Goal: Task Accomplishment & Management: Complete application form

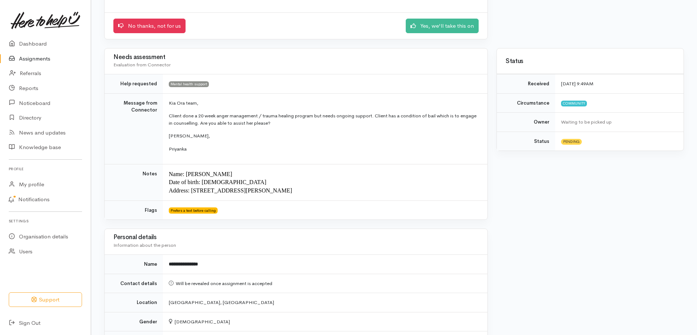
scroll to position [36, 0]
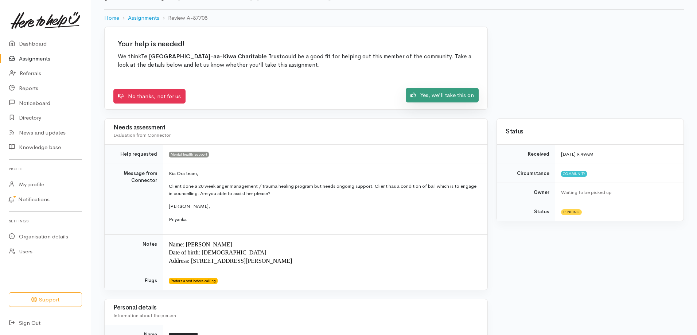
click at [455, 94] on link "Yes, we'll take this on" at bounding box center [441, 95] width 73 height 15
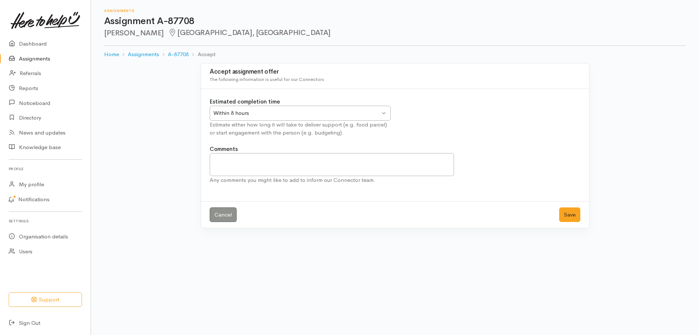
click at [237, 109] on div "Within 8 hours" at bounding box center [296, 113] width 167 height 8
click at [563, 216] on button "Save" at bounding box center [570, 214] width 21 height 15
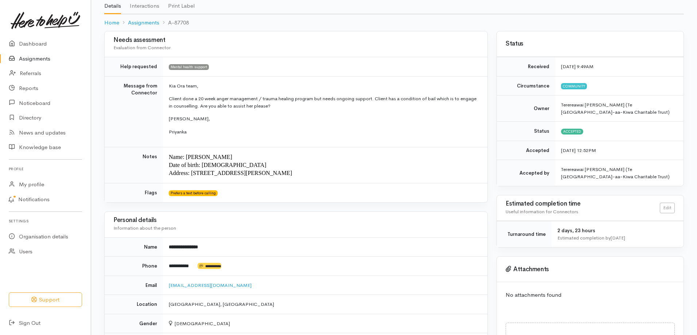
scroll to position [146, 0]
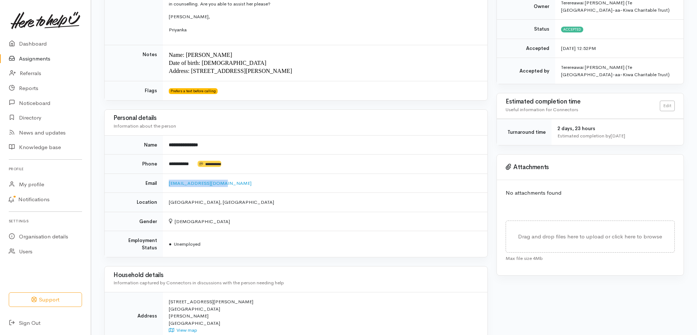
drag, startPoint x: 222, startPoint y: 184, endPoint x: 167, endPoint y: 188, distance: 55.1
click at [167, 188] on td "iamhine007@gmail.com" at bounding box center [325, 182] width 324 height 19
copy link "iamhine007@gmail.com"
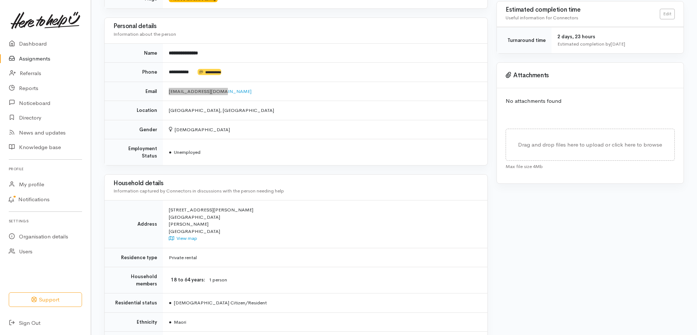
scroll to position [84, 0]
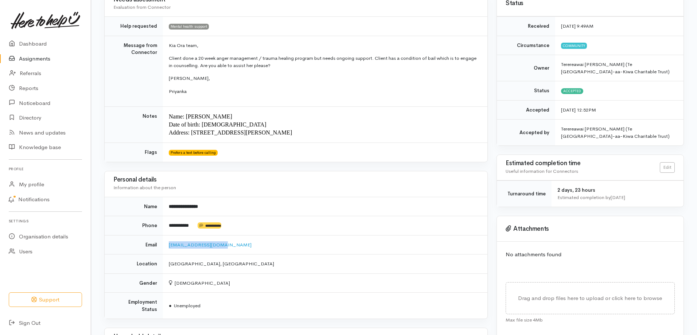
click at [290, 65] on p "Client done a 20 week anger management / trauma healing program but needs ongoi…" at bounding box center [324, 62] width 310 height 14
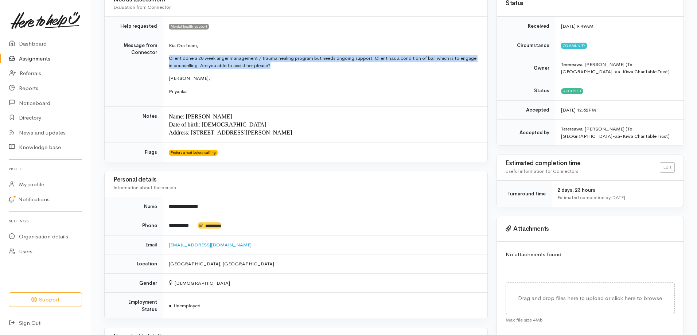
drag, startPoint x: 290, startPoint y: 64, endPoint x: 168, endPoint y: 61, distance: 121.7
click at [168, 61] on td "Kia Ora team, Client done a 20 week anger management / trauma healing program b…" at bounding box center [325, 71] width 324 height 71
copy p "Client done a 20 week anger management / trauma healing program but needs ongoi…"
click at [40, 47] on link "Dashboard" at bounding box center [45, 43] width 91 height 15
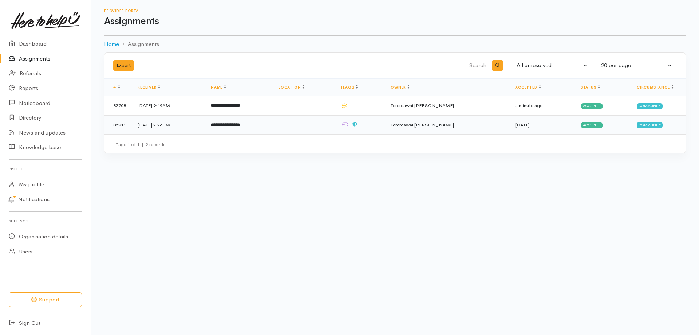
click at [129, 120] on td "86911" at bounding box center [118, 124] width 27 height 19
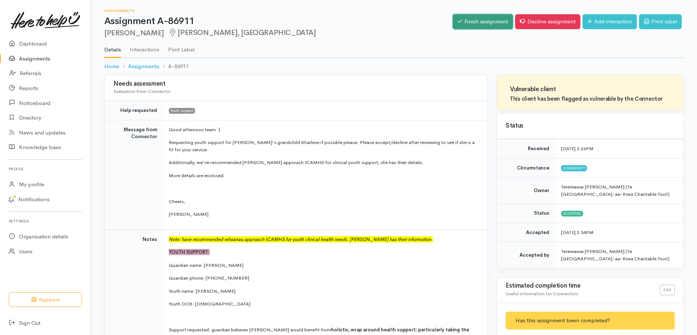
click at [470, 21] on link "Finish assignment" at bounding box center [482, 21] width 60 height 15
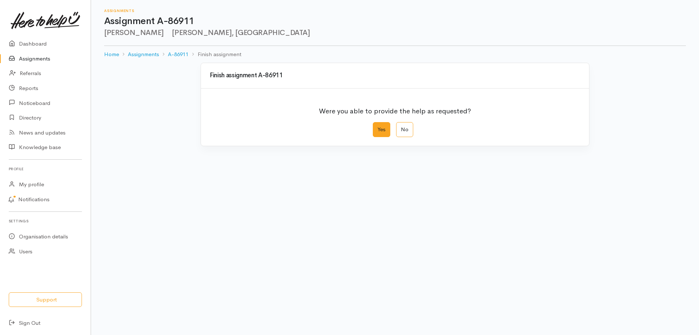
click at [379, 126] on label "Yes" at bounding box center [381, 129] width 17 height 15
click at [378, 126] on input "Yes" at bounding box center [375, 124] width 5 height 5
radio input "true"
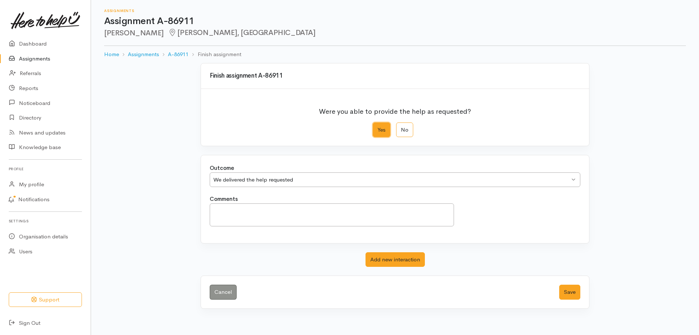
click at [362, 179] on div "We delivered the help requested" at bounding box center [391, 180] width 357 height 8
click at [570, 293] on button "Save" at bounding box center [570, 292] width 21 height 15
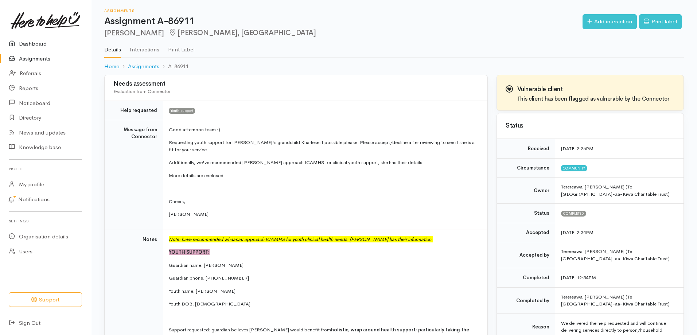
click at [29, 40] on link "Dashboard" at bounding box center [45, 43] width 91 height 15
